Goal: Task Accomplishment & Management: Manage account settings

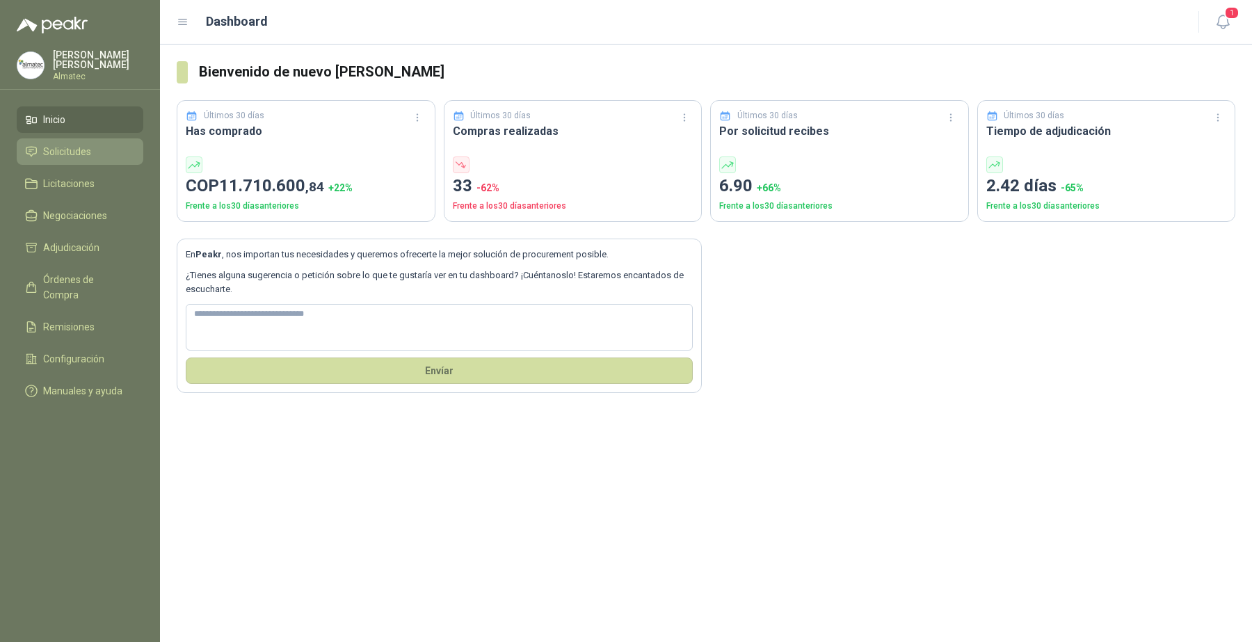
click at [75, 144] on span "Solicitudes" at bounding box center [67, 151] width 48 height 15
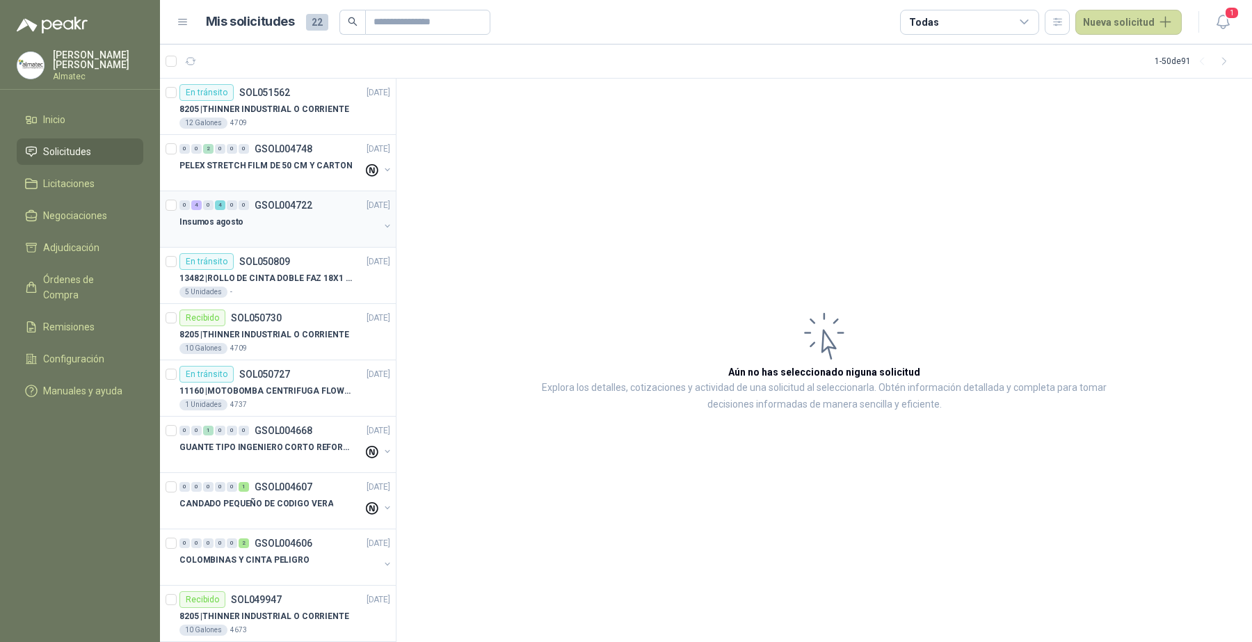
click at [344, 234] on div at bounding box center [279, 235] width 200 height 11
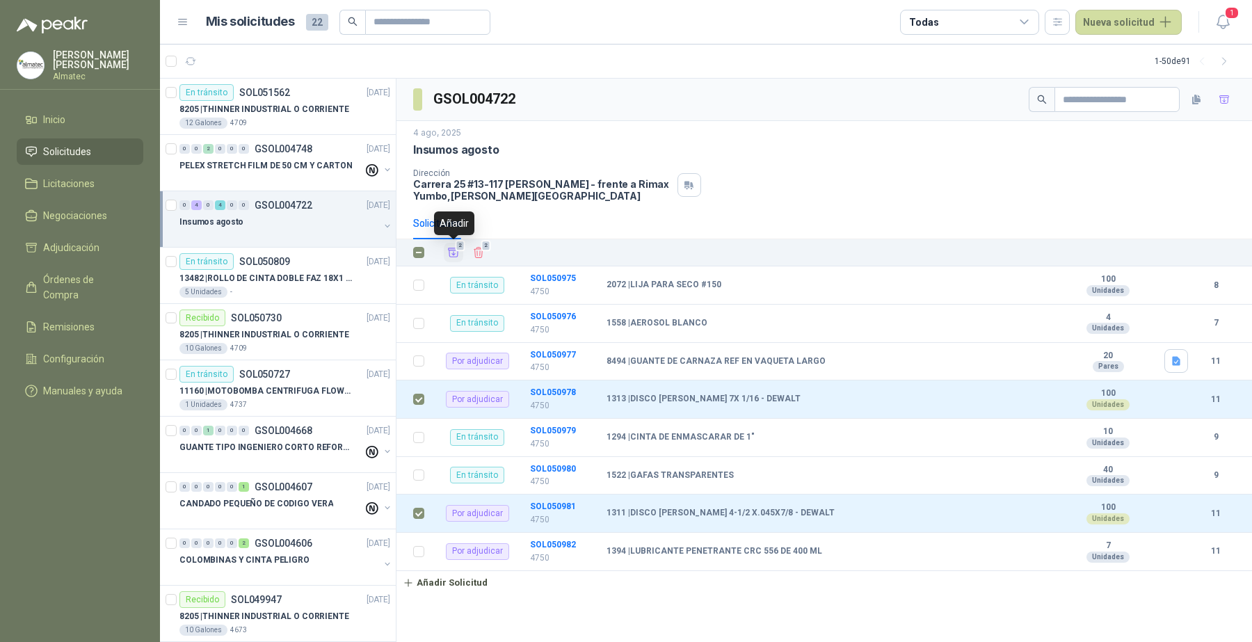
click at [460, 254] on icon "Añadir" at bounding box center [453, 252] width 13 height 13
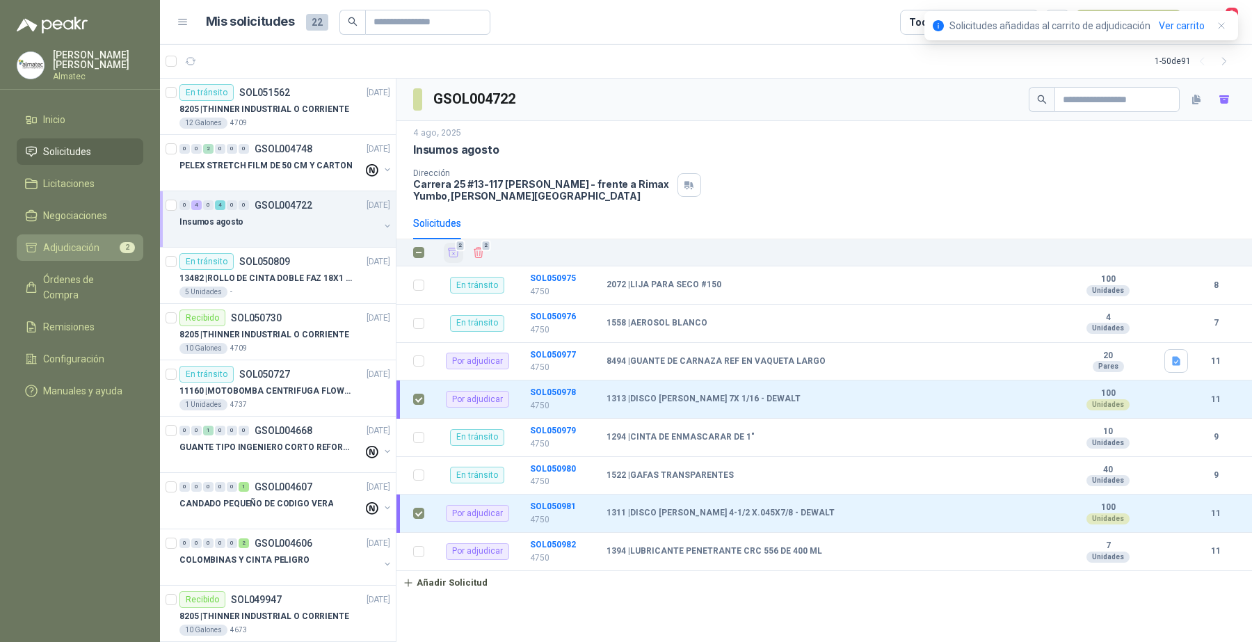
click at [70, 249] on span "Adjudicación" at bounding box center [71, 247] width 56 height 15
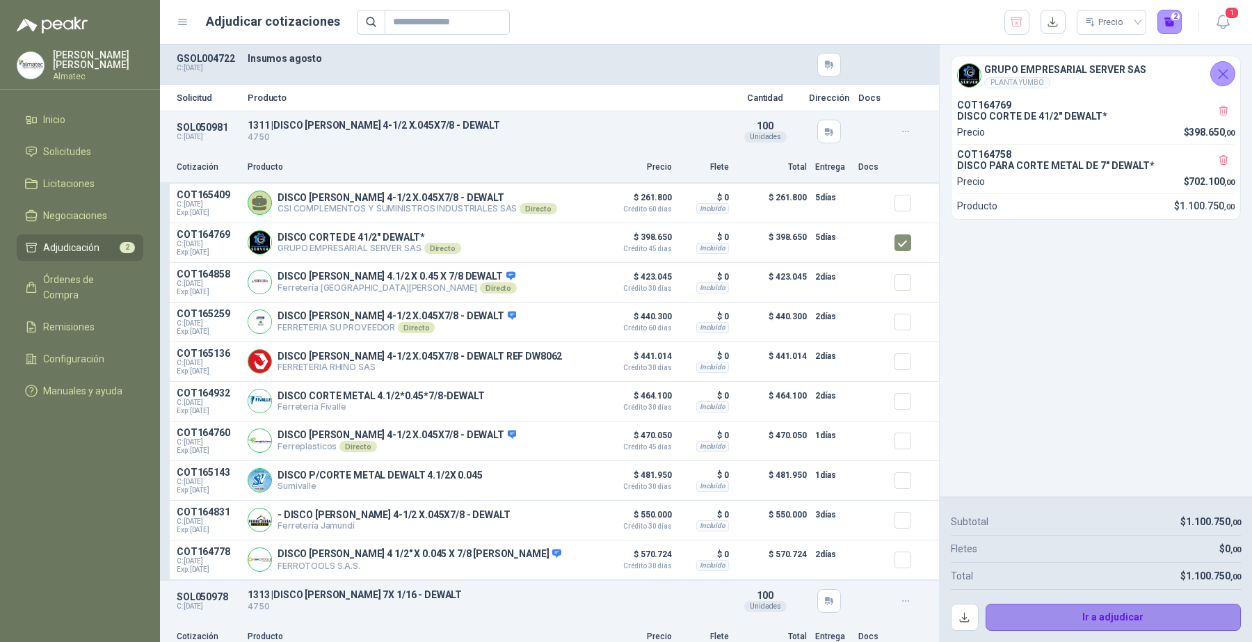
click at [1047, 526] on button "Ir a adjudicar" at bounding box center [1113, 618] width 256 height 28
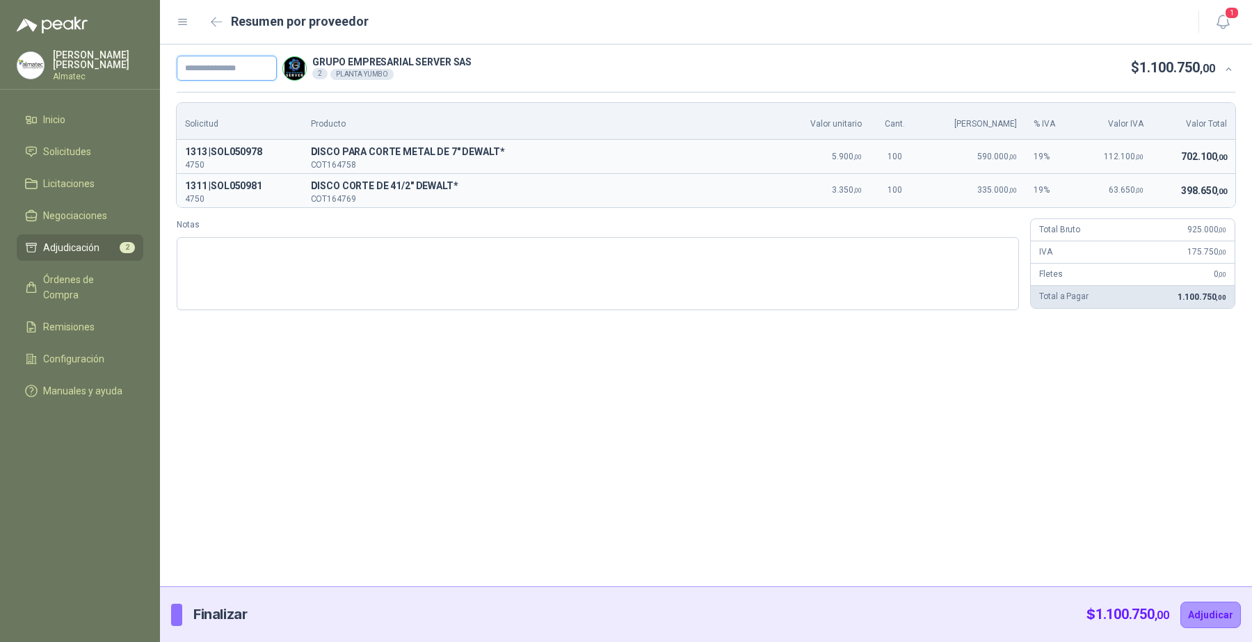
click at [216, 70] on input "text" at bounding box center [227, 68] width 100 height 25
type input "*******"
click at [1186, 526] on button "Adjudicar" at bounding box center [1210, 615] width 60 height 26
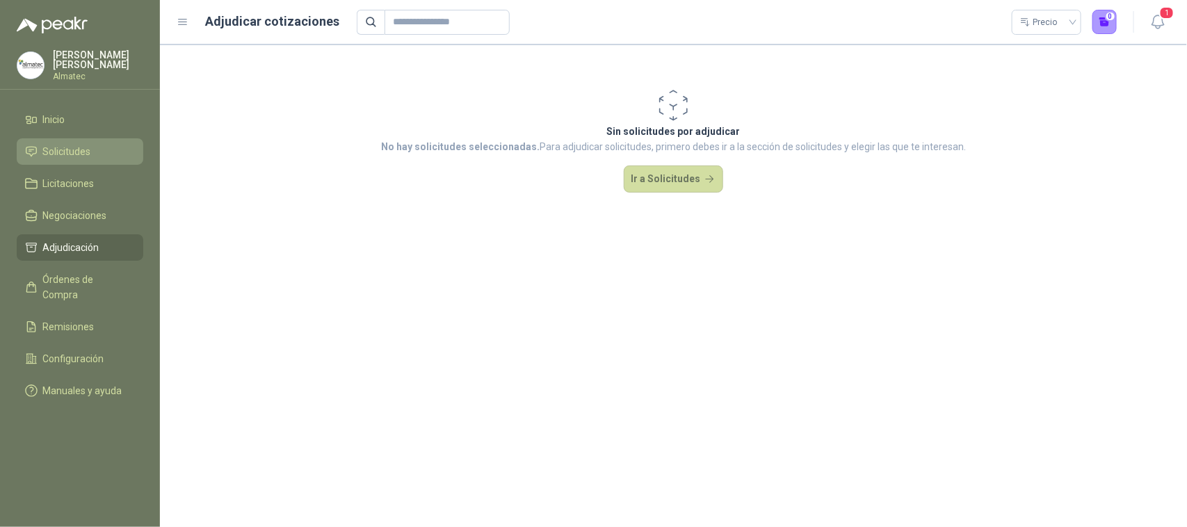
click at [58, 156] on span "Solicitudes" at bounding box center [67, 151] width 48 height 15
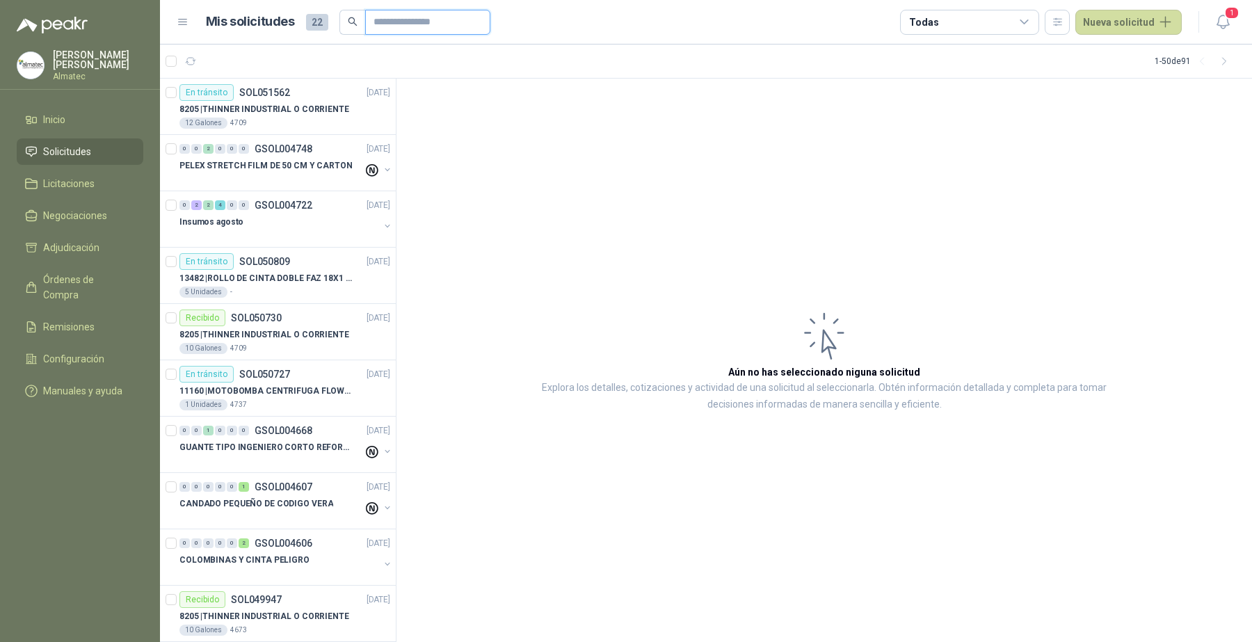
click at [381, 26] on input "text" at bounding box center [421, 22] width 97 height 24
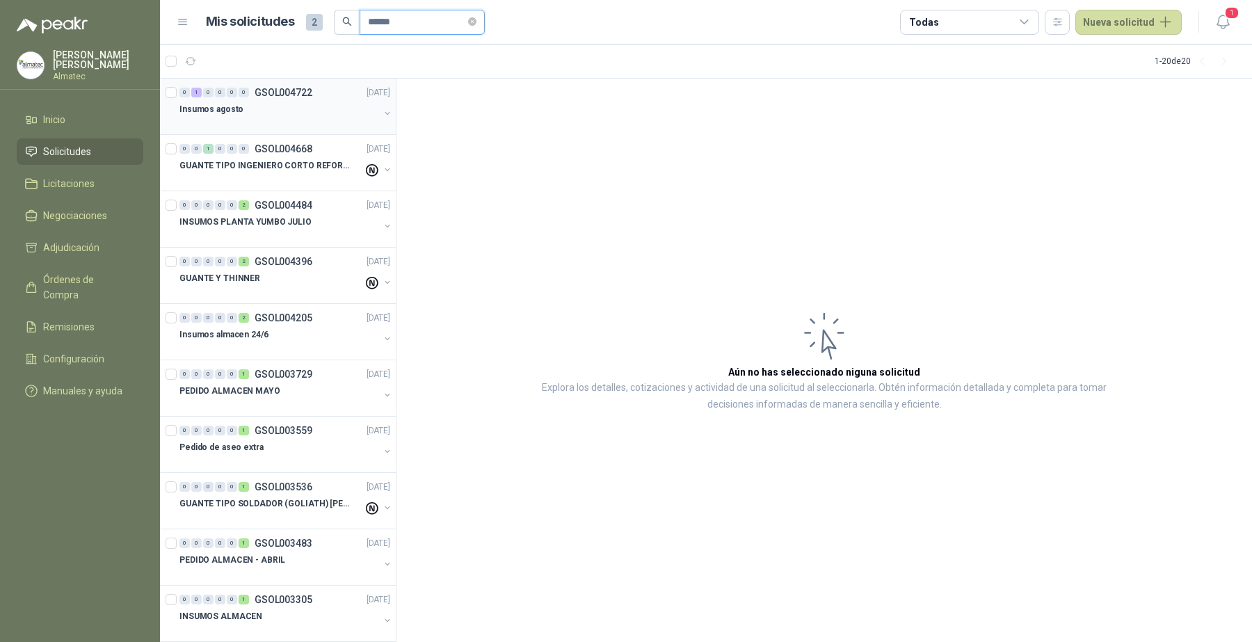
type input "******"
click at [284, 109] on div "Insumos agosto" at bounding box center [279, 109] width 200 height 17
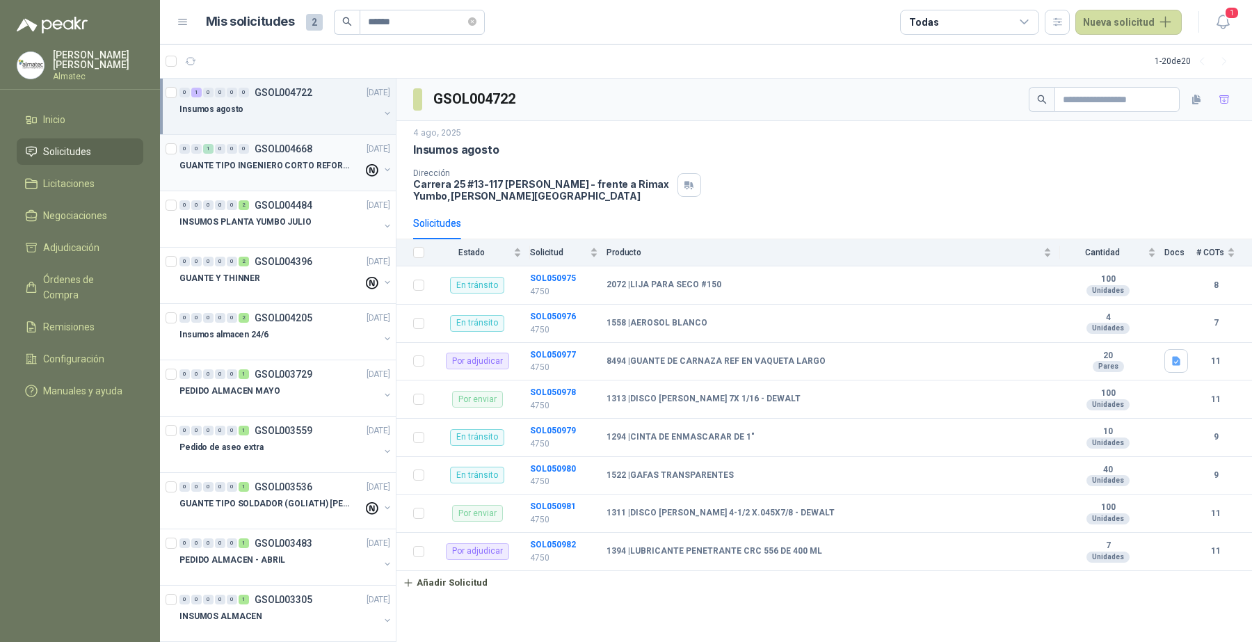
click at [276, 168] on p "GUANTE TIPO INGENIERO CORTO REFORZADO" at bounding box center [265, 165] width 173 height 13
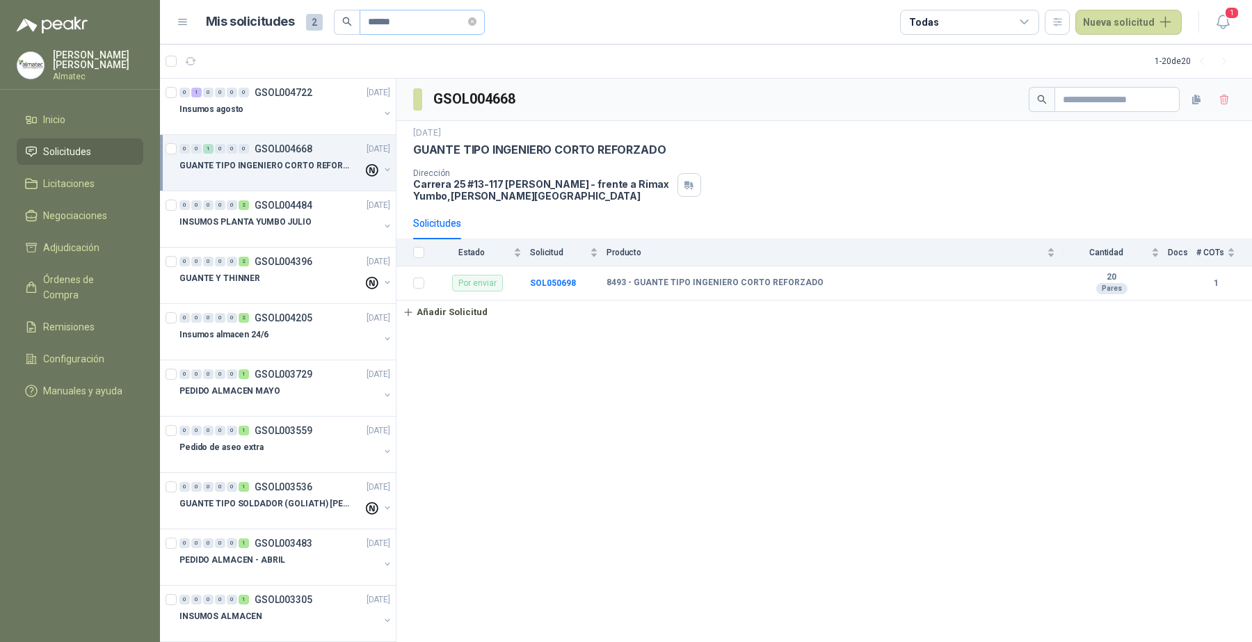
click at [480, 21] on span "******" at bounding box center [422, 22] width 125 height 25
click at [550, 284] on b "SOL050698" at bounding box center [553, 283] width 46 height 10
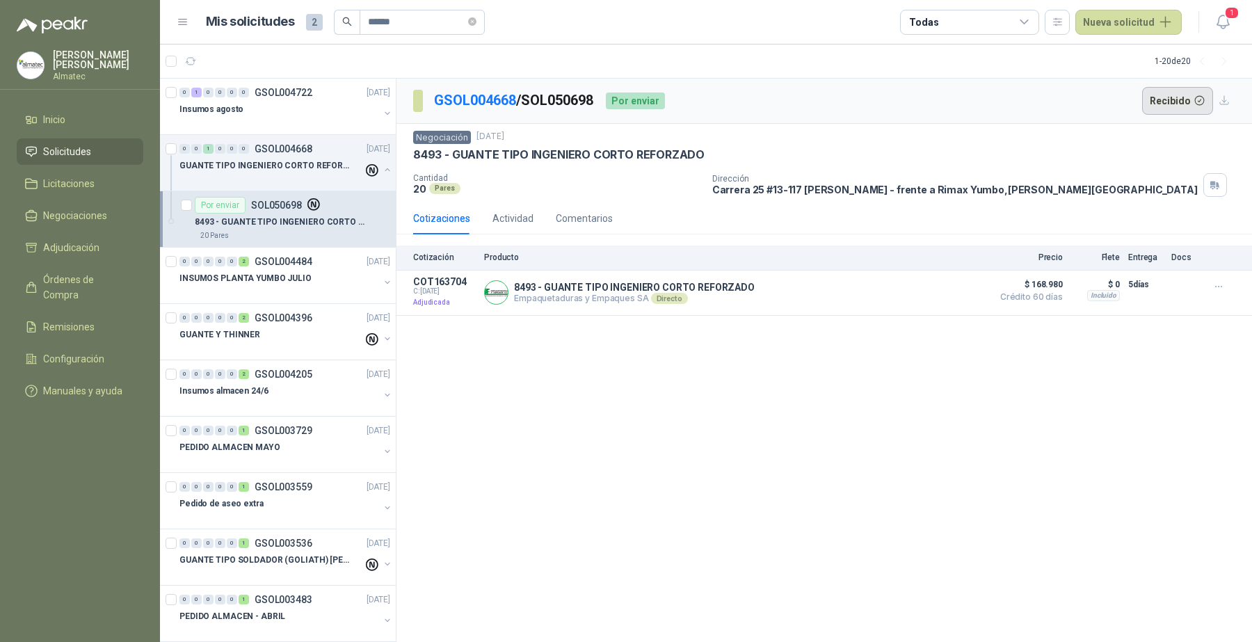
click at [1159, 92] on button "Recibido" at bounding box center [1178, 101] width 72 height 28
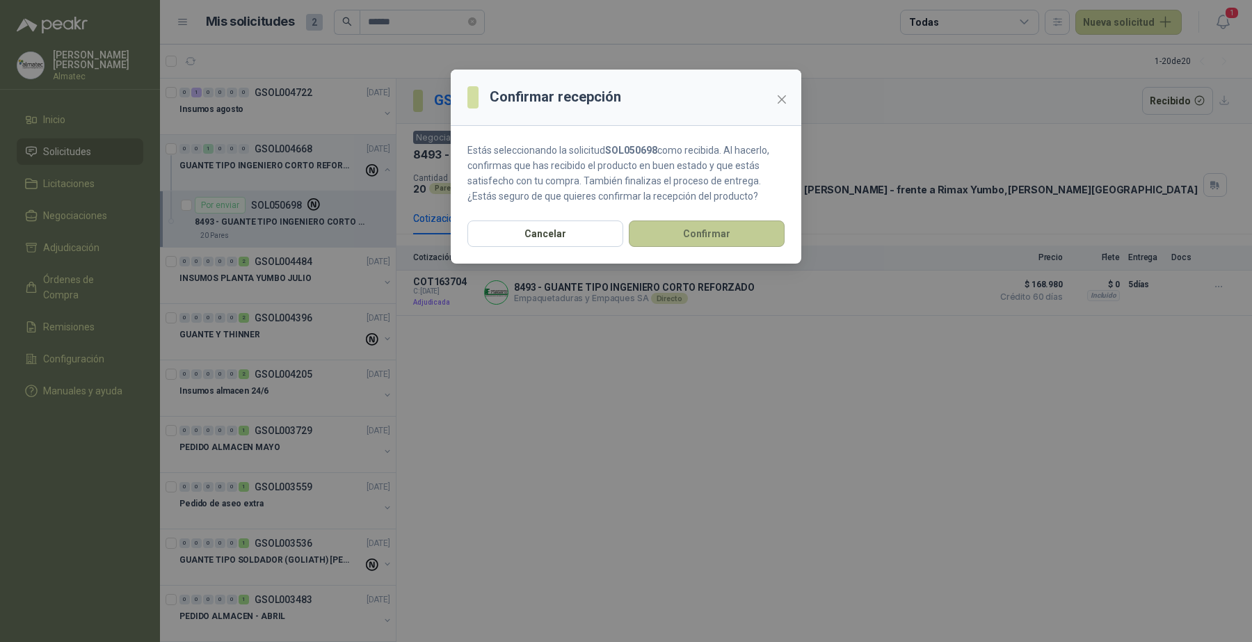
click at [707, 240] on button "Confirmar" at bounding box center [707, 233] width 156 height 26
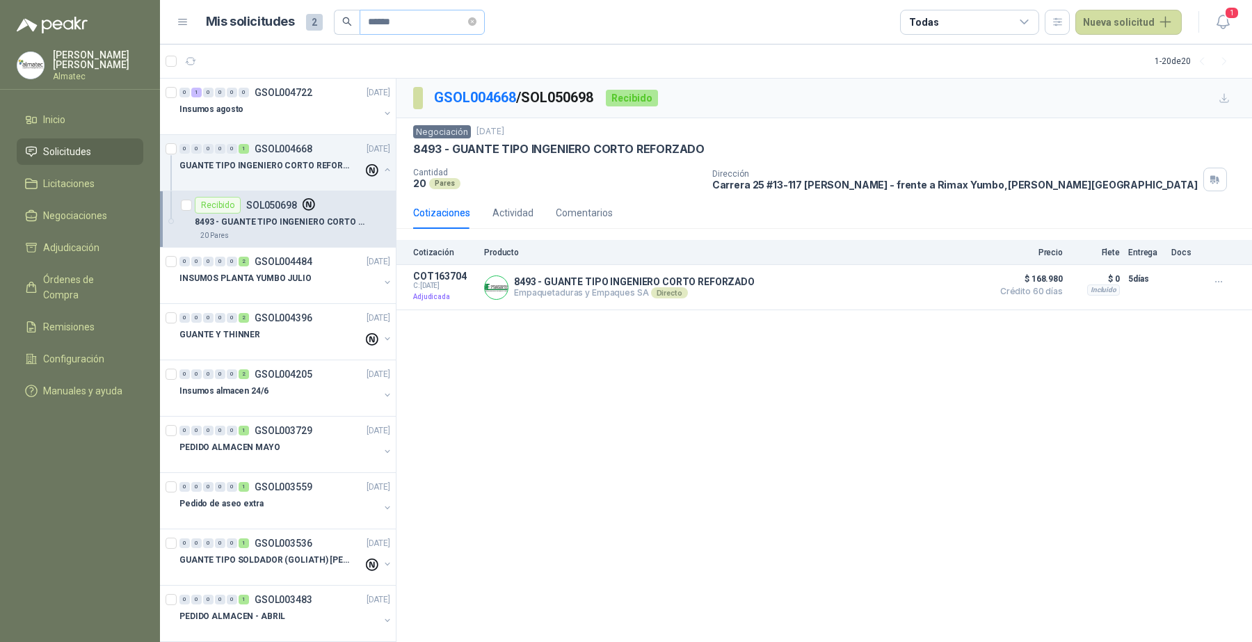
click at [476, 22] on icon "close-circle" at bounding box center [472, 21] width 8 height 8
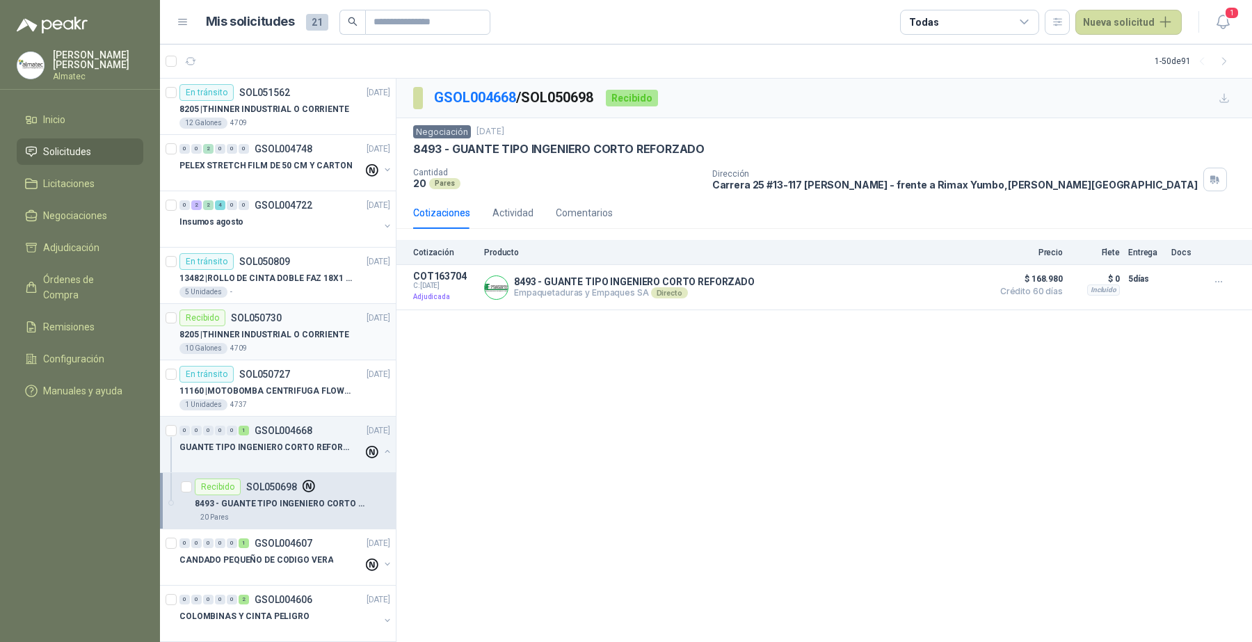
click at [299, 334] on p "8205 | THINNER INDUSTRIAL O CORRIENTE" at bounding box center [264, 334] width 170 height 13
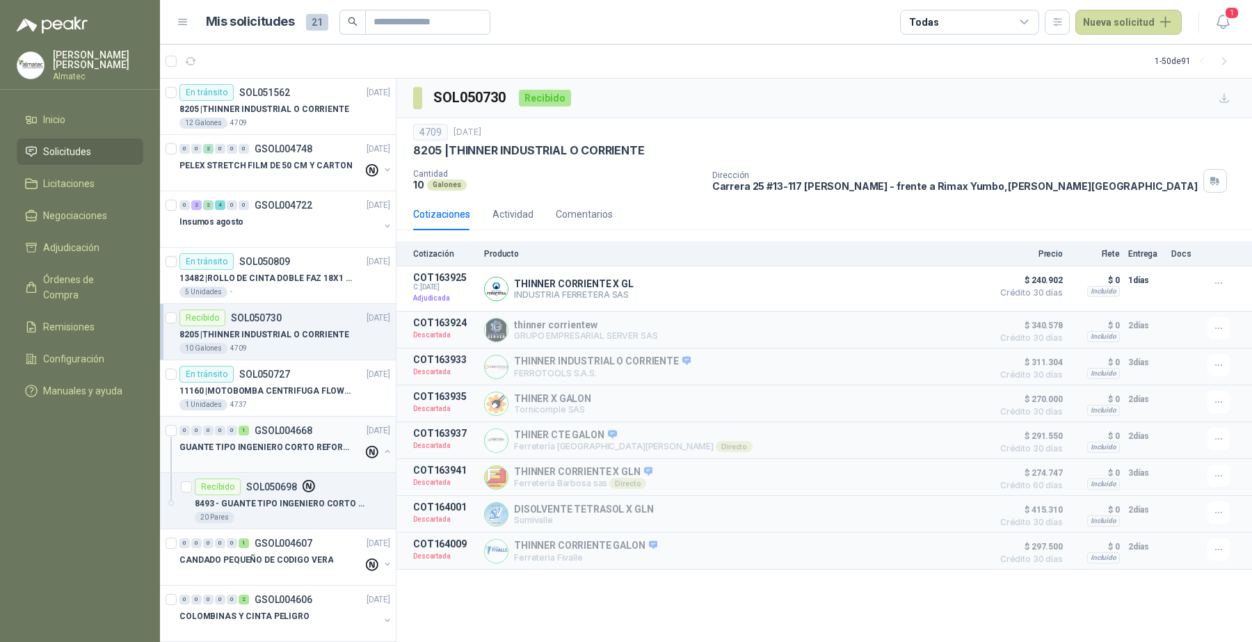
click at [382, 454] on button "button" at bounding box center [387, 451] width 11 height 11
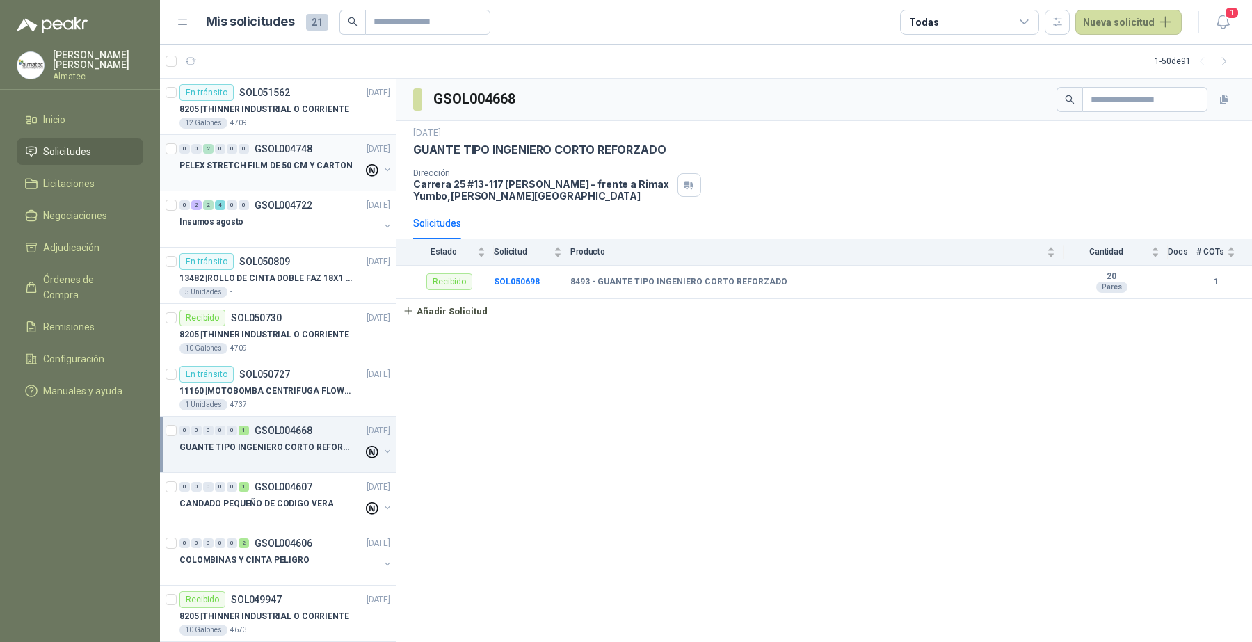
click at [268, 175] on div at bounding box center [271, 179] width 184 height 11
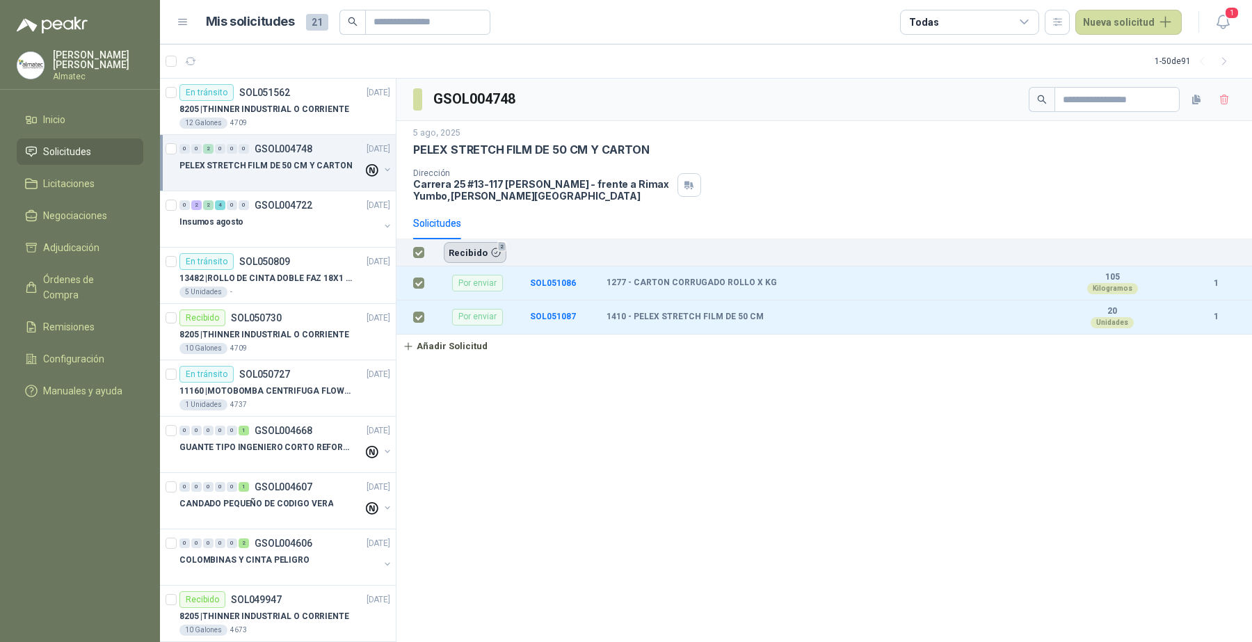
click at [485, 256] on button "Recibido 2" at bounding box center [475, 252] width 63 height 21
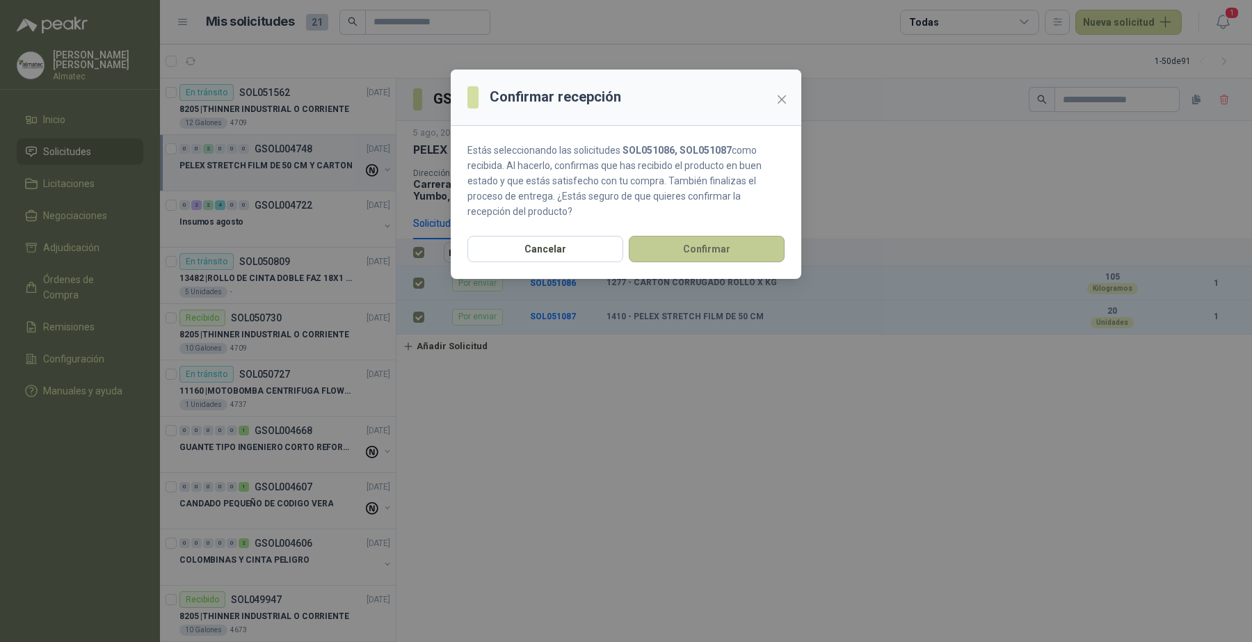
click at [661, 245] on button "Confirmar" at bounding box center [707, 249] width 156 height 26
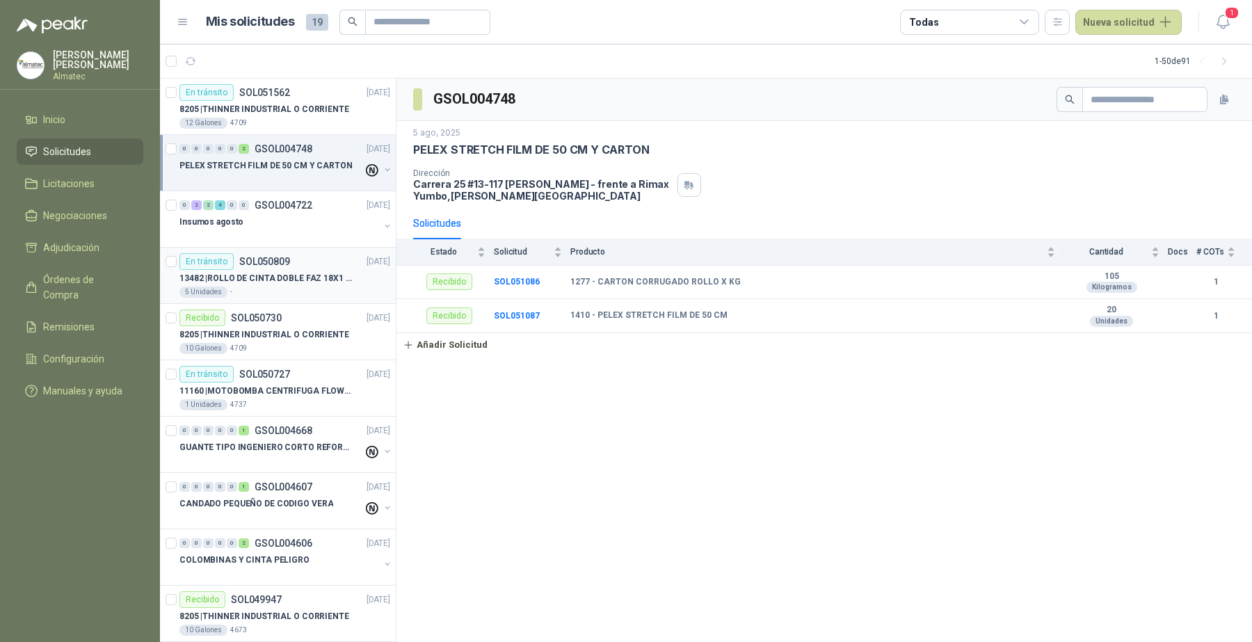
click at [268, 273] on p "13482 | ROLLO DE CINTA DOBLE FAZ 18X1 MM [PERSON_NAME]" at bounding box center [265, 278] width 173 height 13
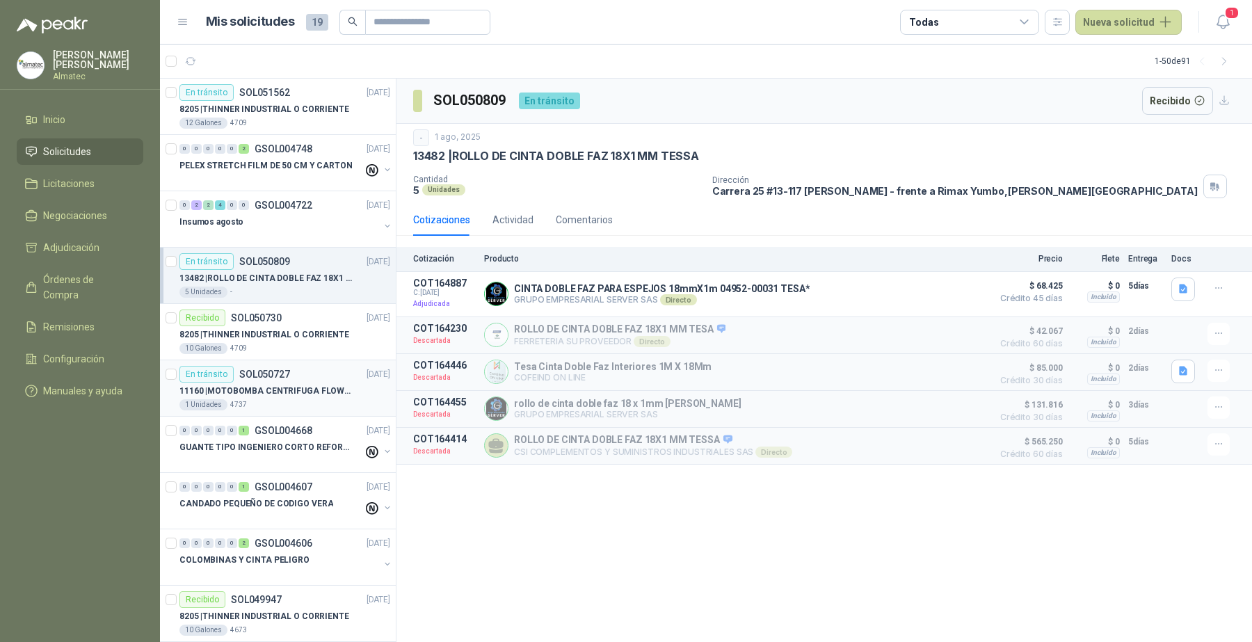
click at [298, 397] on p "11160 | MOTOBOMBA CENTRIFUGA FLOWPRESS 1.5HP-220" at bounding box center [265, 391] width 173 height 13
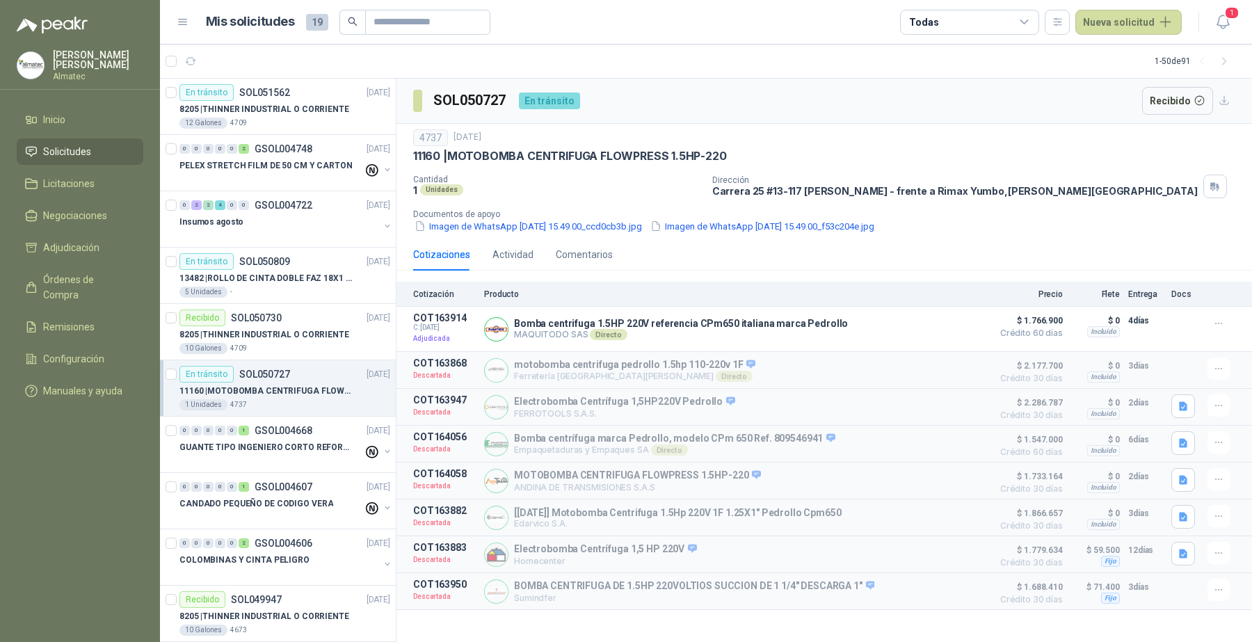
drag, startPoint x: 1204, startPoint y: 178, endPoint x: 1243, endPoint y: 190, distance: 40.0
click at [1186, 178] on div "Dirección [STREET_ADDRESS] [PERSON_NAME] - frente a Rimax Yumbo , [PERSON_NAME]…" at bounding box center [979, 187] width 534 height 24
click at [1186, 9] on span "1" at bounding box center [1231, 12] width 15 height 13
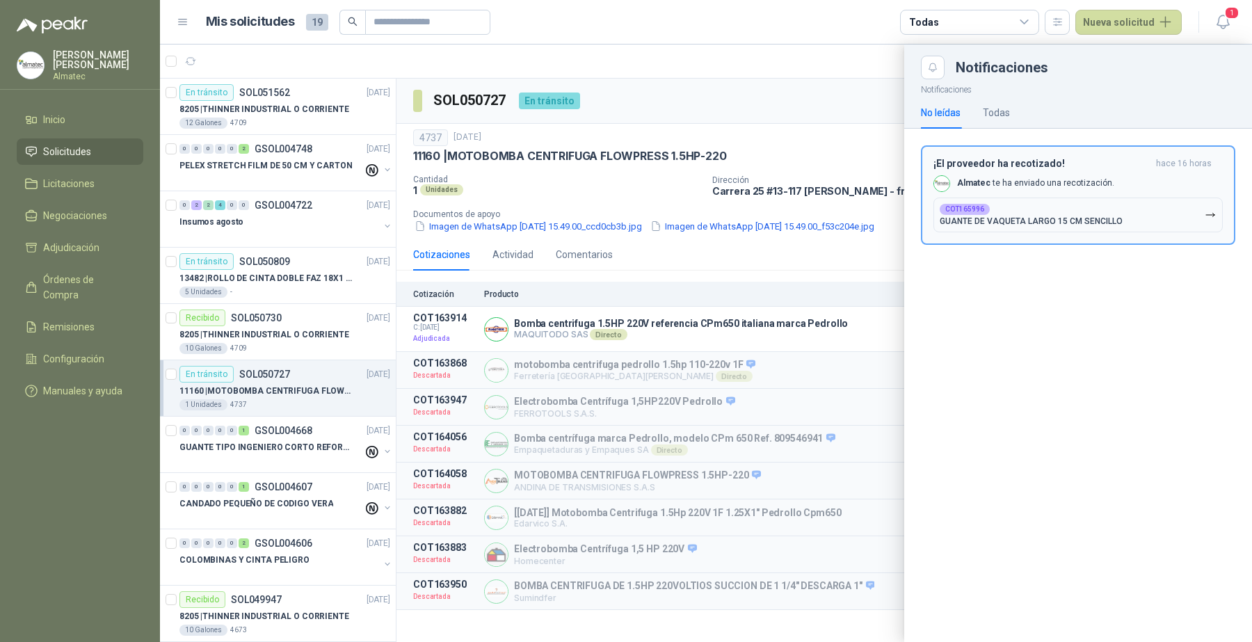
click at [1081, 226] on button "COT165996 GUANTE DE VAQUETA LARGO 15 CM SENCILLO" at bounding box center [1077, 214] width 289 height 35
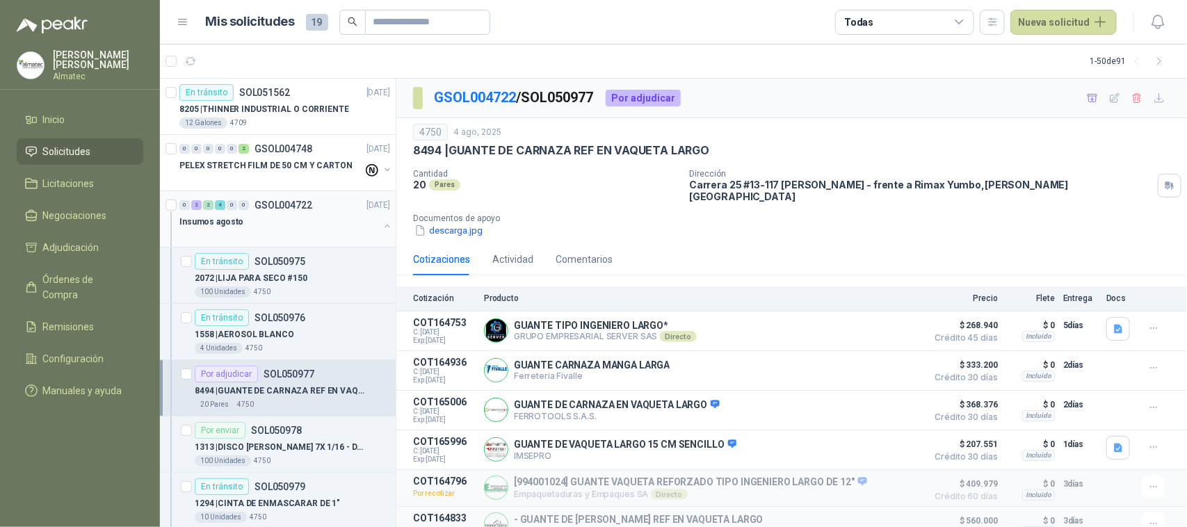
click at [382, 226] on button "button" at bounding box center [387, 225] width 11 height 11
